Goal: Task Accomplishment & Management: Complete application form

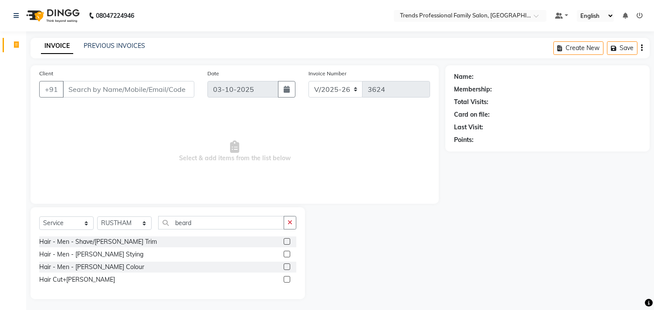
select select "7345"
select select "service"
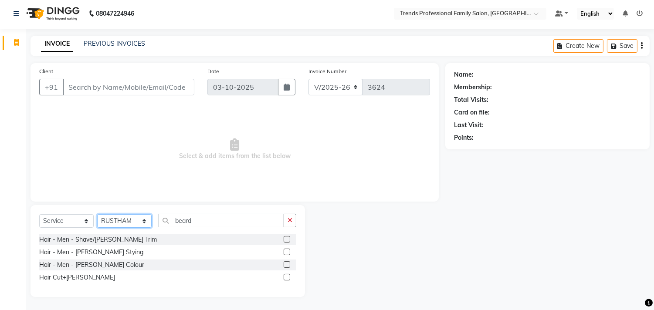
click at [129, 222] on select "Select Stylist AVANTHIKA [PERSON_NAME] [PERSON_NAME] [PERSON_NAME] RUSTHAM [PER…" at bounding box center [124, 221] width 54 height 14
select select "84239"
click at [97, 214] on select "Select Stylist AVANTHIKA [PERSON_NAME] [PERSON_NAME] [PERSON_NAME] RUSTHAM [PER…" at bounding box center [124, 221] width 54 height 14
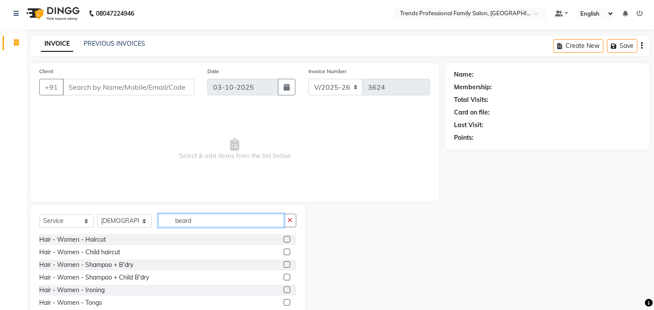
click at [208, 219] on input "beard" at bounding box center [221, 221] width 126 height 14
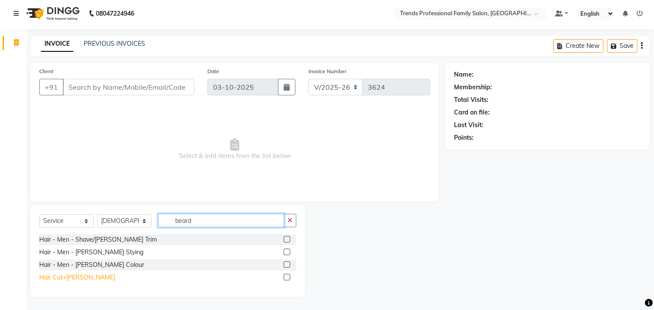
type input "beard"
click at [67, 280] on div "Hair Cut+[PERSON_NAME]" at bounding box center [77, 277] width 76 height 9
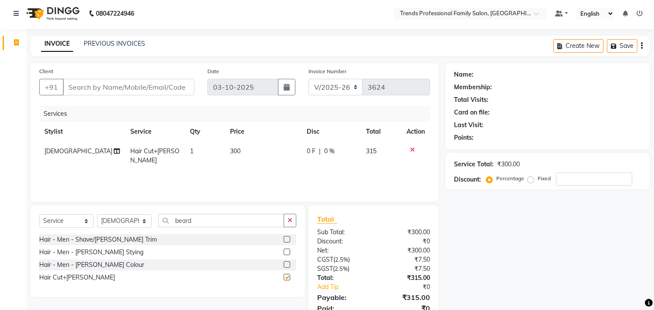
checkbox input "false"
click at [288, 221] on icon "button" at bounding box center [290, 220] width 5 height 6
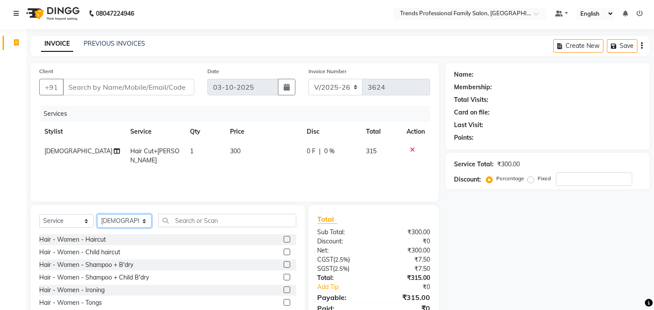
click at [116, 222] on select "Select Stylist AVANTHIKA [PERSON_NAME] [PERSON_NAME] [PERSON_NAME] RUSTHAM [PER…" at bounding box center [124, 221] width 54 height 14
select select "63524"
click at [97, 214] on select "Select Stylist AVANTHIKA [PERSON_NAME] [PERSON_NAME] [PERSON_NAME] RUSTHAM [PER…" at bounding box center [124, 221] width 54 height 14
click at [190, 220] on input "text" at bounding box center [227, 221] width 138 height 14
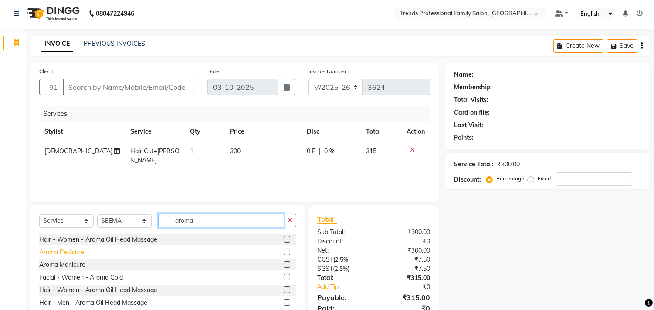
type input "aroma"
click at [42, 254] on div "Aroma Pedicure" at bounding box center [61, 252] width 45 height 9
checkbox input "false"
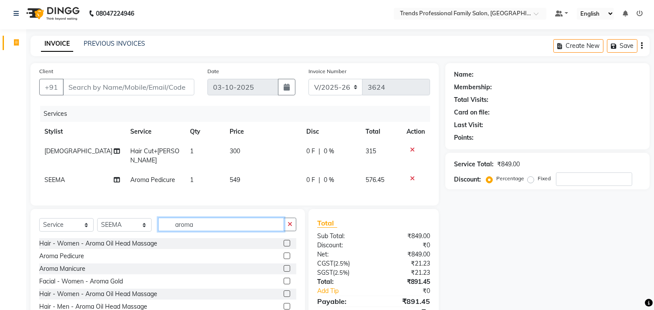
click at [208, 223] on input "aroma" at bounding box center [221, 225] width 126 height 14
type input "a"
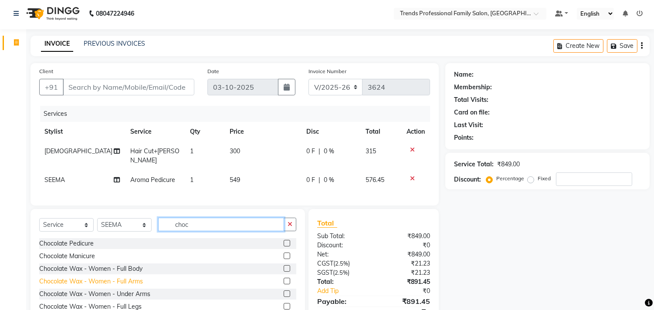
type input "choc"
click at [108, 277] on div "Chocolate Wax - Women - Full Arms" at bounding box center [91, 281] width 104 height 9
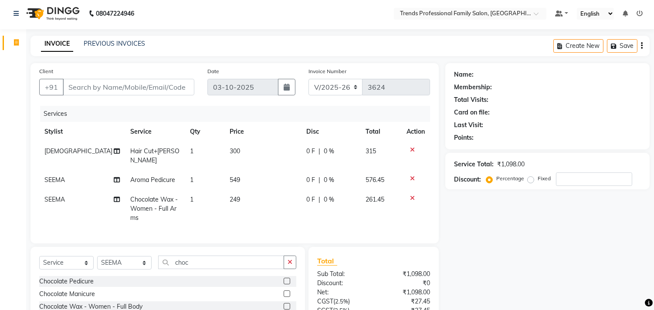
checkbox input "false"
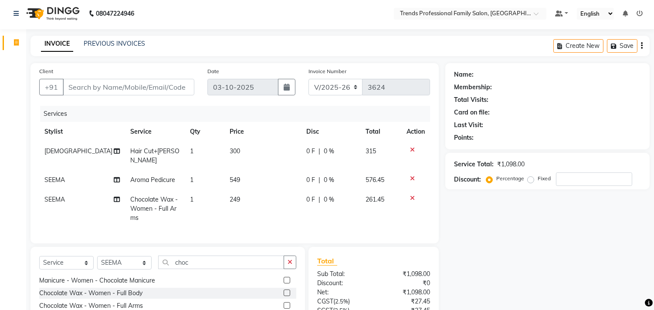
scroll to position [79, 0]
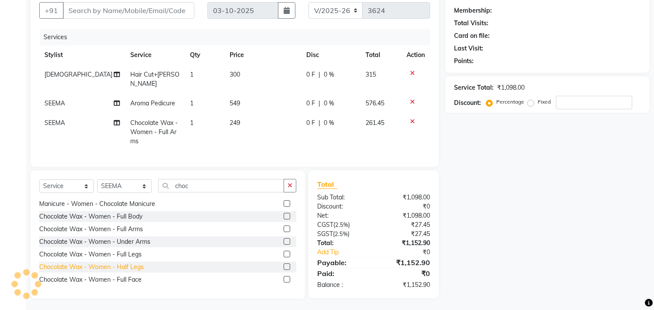
click at [121, 267] on div "Chocolate Wax - Women - Half Legs" at bounding box center [91, 267] width 105 height 9
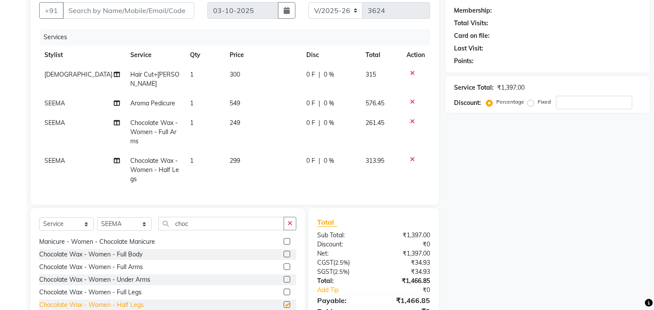
checkbox input "false"
click at [289, 221] on icon "button" at bounding box center [290, 224] width 5 height 6
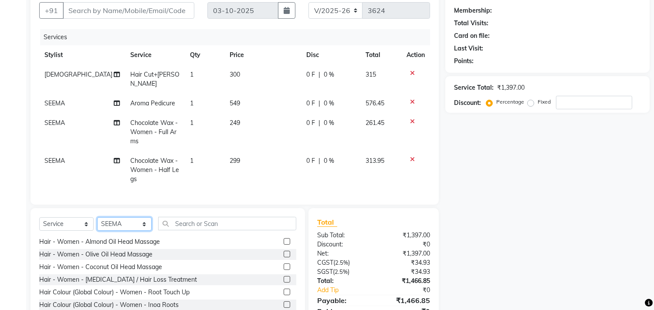
click at [116, 221] on select "Select Stylist AVANTHIKA [PERSON_NAME] [PERSON_NAME] [PERSON_NAME] RUSTHAM [PER…" at bounding box center [124, 224] width 54 height 14
select select "68140"
click at [97, 217] on select "Select Stylist AVANTHIKA [PERSON_NAME] [PERSON_NAME] [PERSON_NAME] RUSTHAM [PER…" at bounding box center [124, 224] width 54 height 14
click at [178, 221] on input "text" at bounding box center [227, 224] width 138 height 14
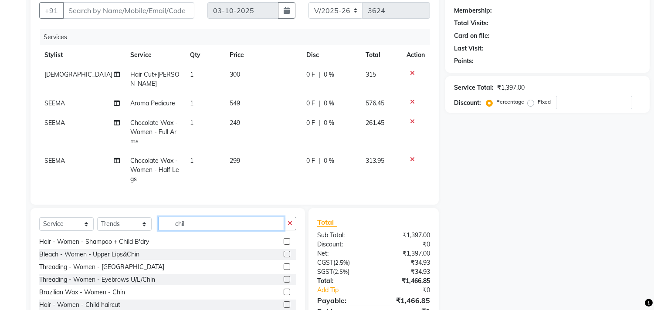
scroll to position [0, 0]
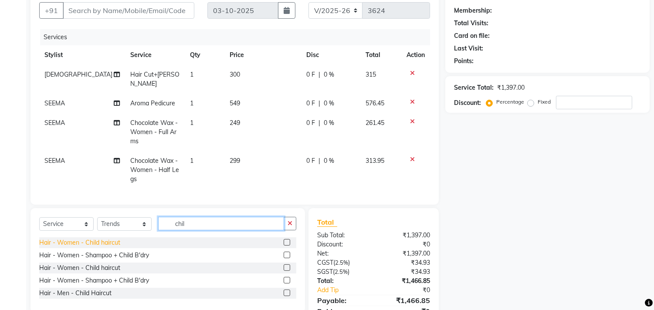
type input "chil"
click at [115, 238] on div "Hair - Women - Child haircut" at bounding box center [79, 242] width 81 height 9
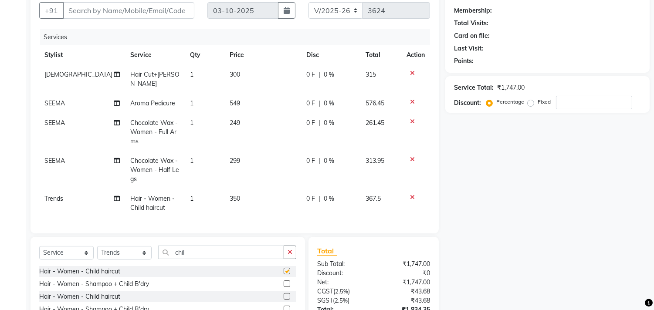
checkbox input "false"
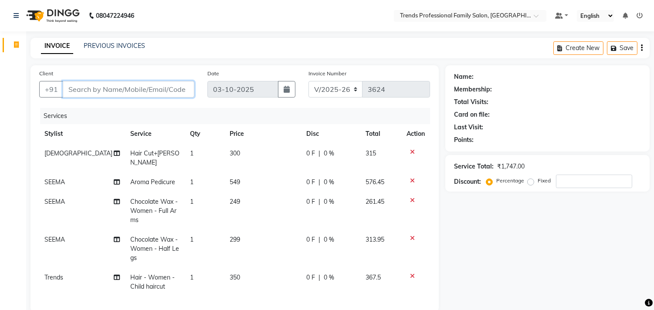
click at [171, 92] on input "Client" at bounding box center [129, 89] width 132 height 17
click at [232, 178] on span "549" at bounding box center [235, 182] width 10 height 8
select select "63524"
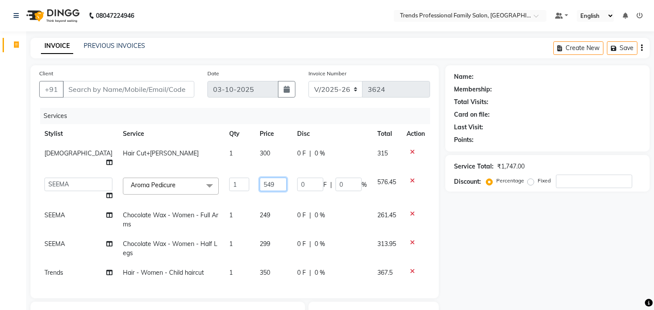
click at [260, 178] on input "549" at bounding box center [273, 185] width 27 height 14
type input "5"
type input "600"
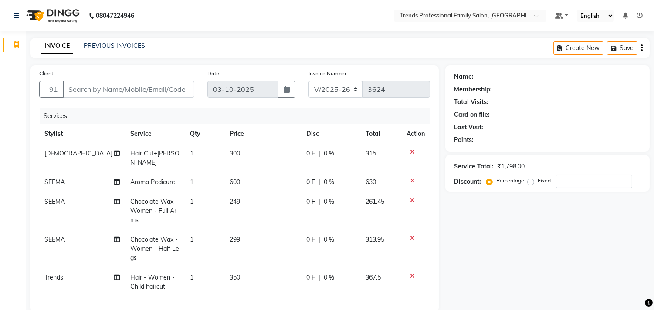
click at [463, 228] on div "Name: Membership: Total Visits: Card on file: Last Visit: Points: Service Total…" at bounding box center [550, 254] width 211 height 379
click at [137, 89] on input "Client" at bounding box center [129, 89] width 132 height 17
type input "9"
type input "0"
type input "9739331962"
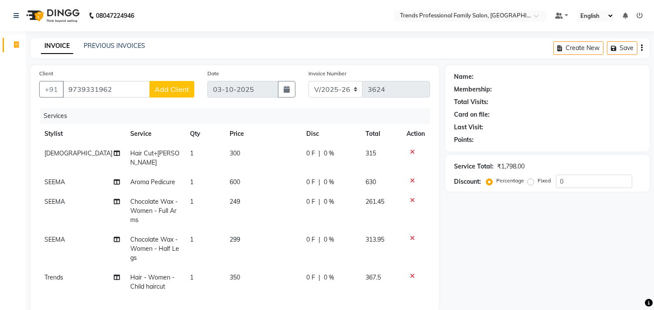
click at [170, 89] on span "Add Client" at bounding box center [172, 89] width 34 height 9
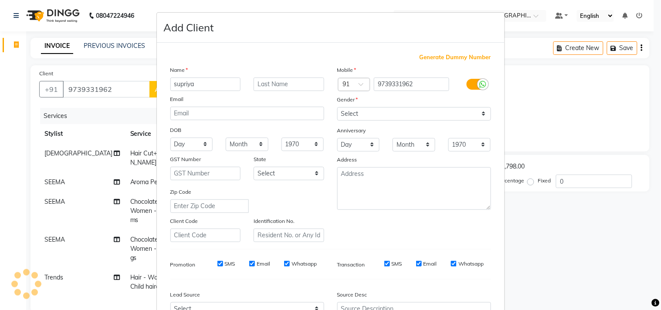
type input "supriya"
click at [363, 110] on select "Select [DEMOGRAPHIC_DATA] [DEMOGRAPHIC_DATA] Other Prefer Not To Say" at bounding box center [414, 114] width 154 height 14
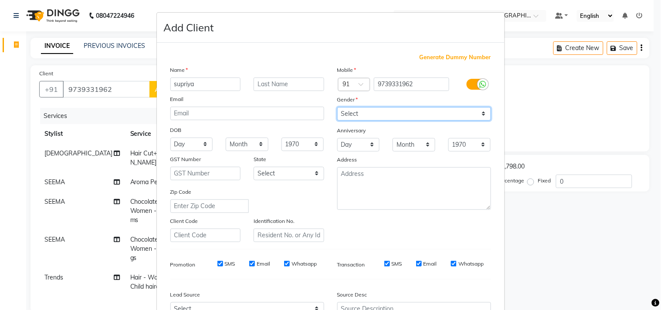
select select "[DEMOGRAPHIC_DATA]"
click at [337, 107] on select "Select [DEMOGRAPHIC_DATA] [DEMOGRAPHIC_DATA] Other Prefer Not To Say" at bounding box center [414, 114] width 154 height 14
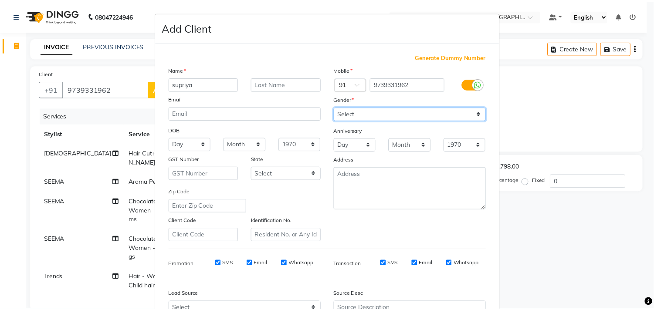
scroll to position [92, 0]
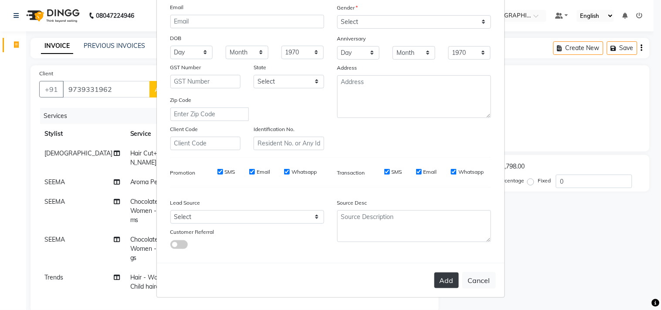
click at [437, 279] on button "Add" at bounding box center [446, 281] width 24 height 16
select select
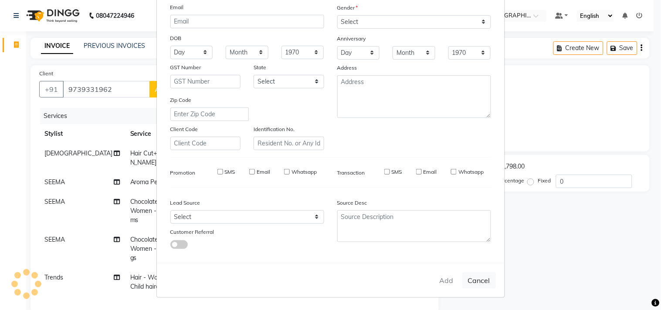
select select
checkbox input "false"
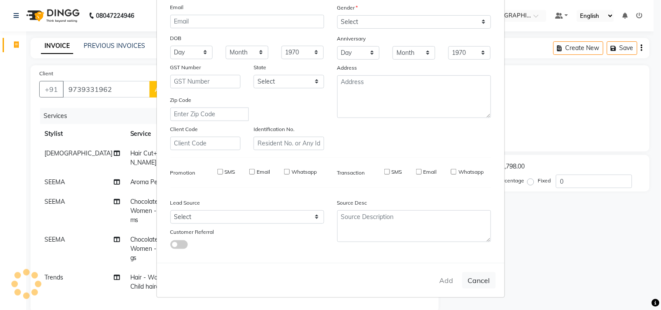
checkbox input "false"
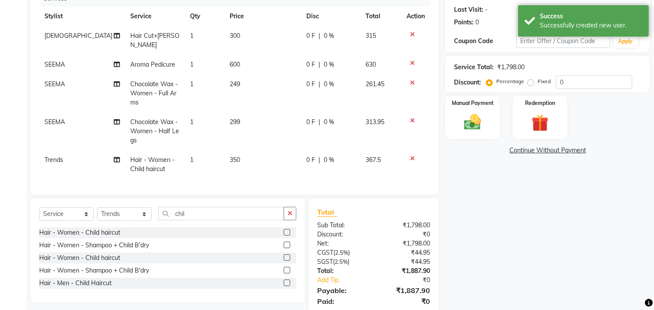
scroll to position [145, 0]
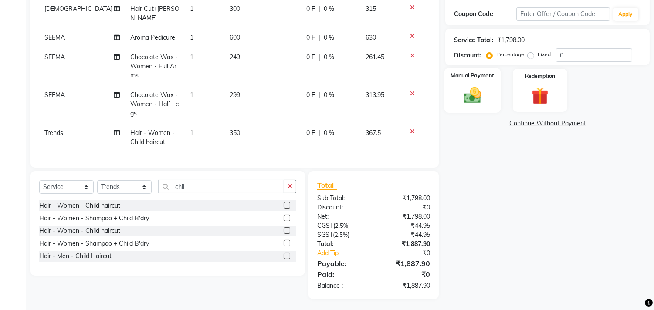
click at [468, 94] on img at bounding box center [472, 95] width 29 height 20
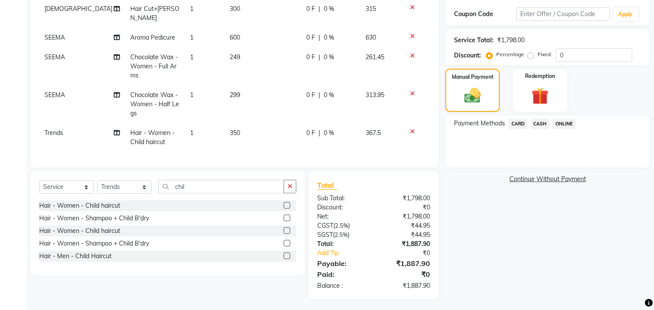
click at [564, 123] on span "ONLINE" at bounding box center [564, 124] width 23 height 10
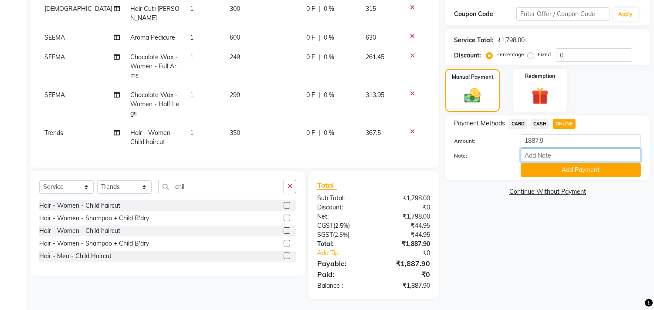
click at [543, 153] on input "Note:" at bounding box center [581, 156] width 120 height 14
type input "THANK YOU VISIT AGAIN"
click at [543, 171] on button "Add Payment" at bounding box center [581, 170] width 120 height 14
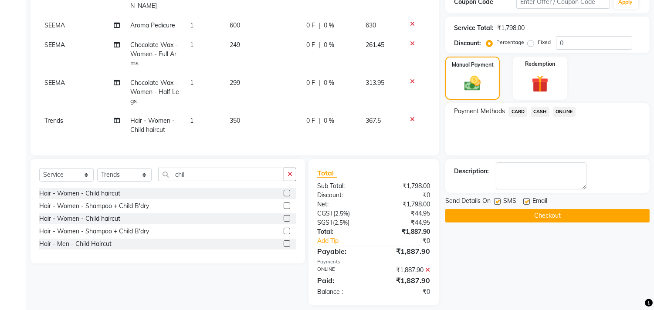
scroll to position [163, 0]
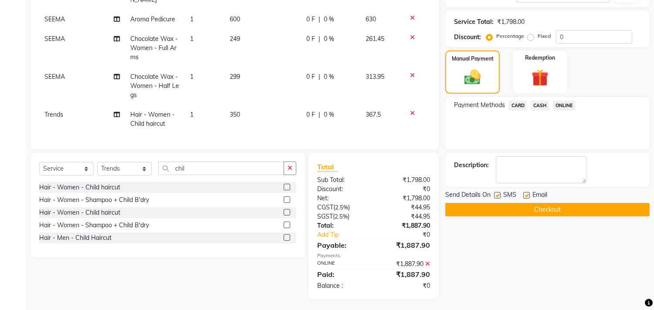
drag, startPoint x: 525, startPoint y: 193, endPoint x: 523, endPoint y: 198, distance: 4.9
click at [525, 194] on label at bounding box center [526, 195] width 7 height 7
click at [525, 194] on input "checkbox" at bounding box center [526, 196] width 6 height 6
checkbox input "false"
click at [512, 210] on button "Checkout" at bounding box center [547, 210] width 204 height 14
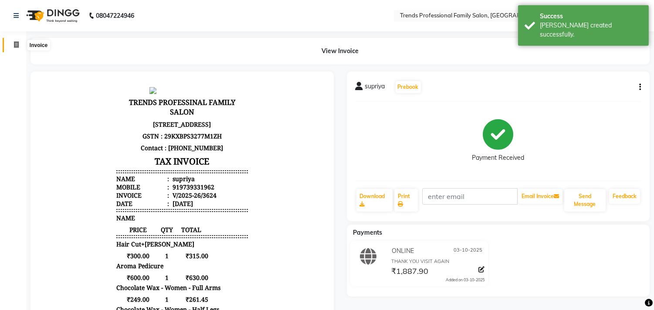
click at [14, 44] on icon at bounding box center [16, 44] width 5 height 7
select select "service"
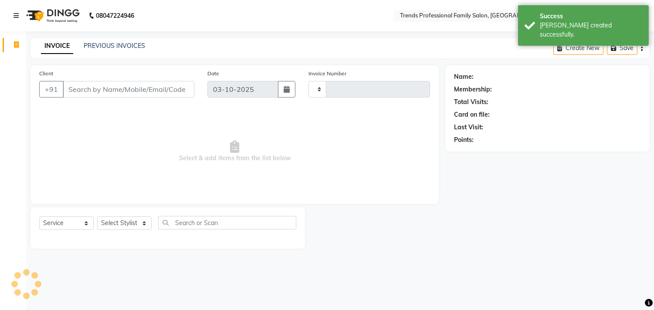
type input "3625"
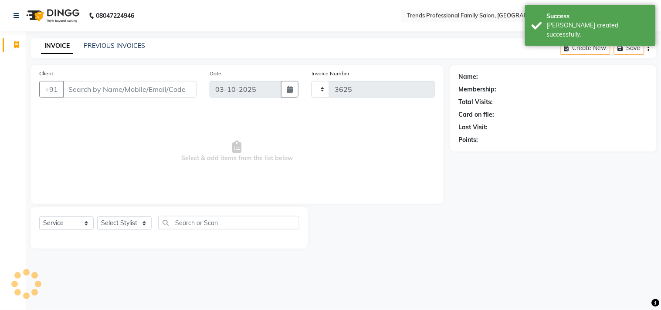
select select "7345"
